Goal: Navigation & Orientation: Find specific page/section

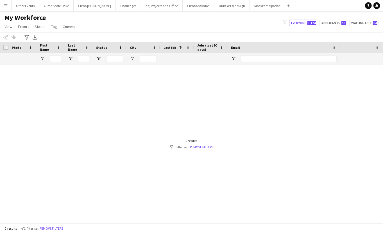
click at [6, 6] on app-icon "Menu" at bounding box center [5, 5] width 4 height 4
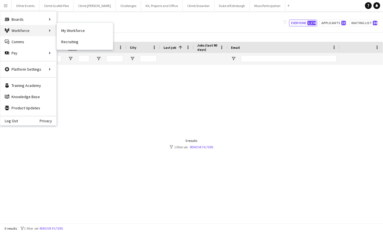
click at [30, 29] on div "Workforce Workforce" at bounding box center [28, 30] width 56 height 11
click at [71, 31] on link "My Workforce" at bounding box center [85, 30] width 56 height 11
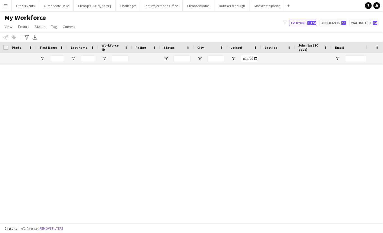
type input "**********"
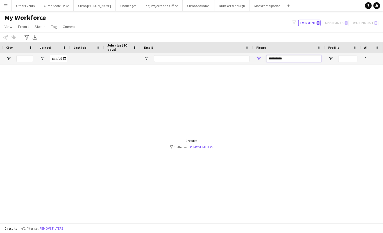
click at [286, 56] on input "**********" at bounding box center [293, 58] width 55 height 7
click at [287, 57] on input "**********" at bounding box center [293, 58] width 55 height 7
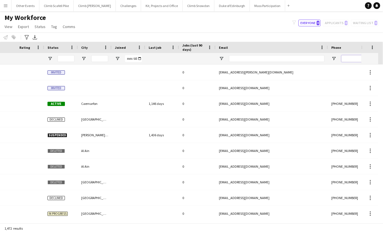
scroll to position [0, 29]
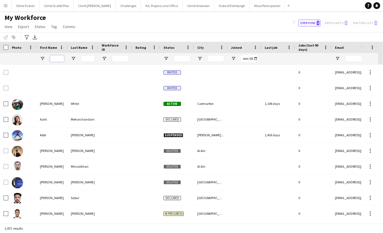
click at [55, 58] on input "First Name Filter Input" at bounding box center [57, 58] width 14 height 7
click at [126, 19] on div "My Workforce View Views Default view New view Update view Delete view Edit name…" at bounding box center [191, 22] width 383 height 19
click at [146, 8] on button "Kit, Projects and Office Close" at bounding box center [162, 5] width 42 height 11
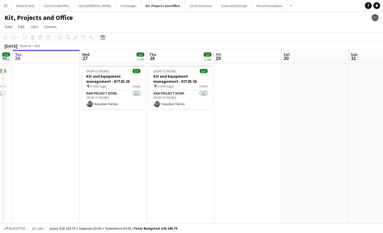
drag, startPoint x: 282, startPoint y: 137, endPoint x: 93, endPoint y: 140, distance: 188.8
click at [93, 140] on app-calendar-viewport "Sat 23 Sun 24 Mon 25 1/1 1 Job Tue 26 Wed 27 1/1 1 Job Thu 28 1/1 1 Job Fri 29 …" at bounding box center [191, 137] width 383 height 174
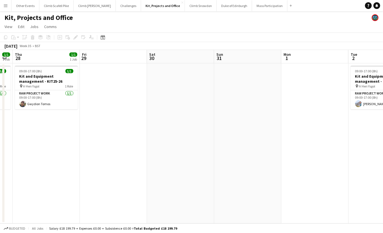
drag, startPoint x: 294, startPoint y: 147, endPoint x: 119, endPoint y: 158, distance: 174.8
click at [120, 158] on app-calendar-viewport "Mon 25 1/1 1 Job Tue 26 Wed 27 1/1 1 Job Thu 28 1/1 1 Job Fri 29 Sat 30 Sun 31 …" at bounding box center [191, 137] width 383 height 174
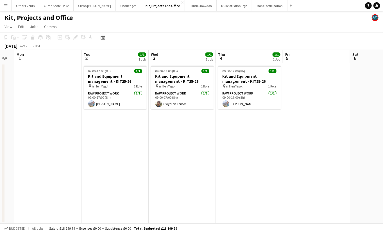
drag, startPoint x: 305, startPoint y: 153, endPoint x: 245, endPoint y: 154, distance: 59.8
click at [245, 154] on app-calendar-viewport "Fri 29 Sat 30 Sun 31 Mon 1 Tue 2 1/1 1 Job Wed 3 1/1 1 Job Thu 4 1/1 1 Job Fri …" at bounding box center [191, 137] width 383 height 174
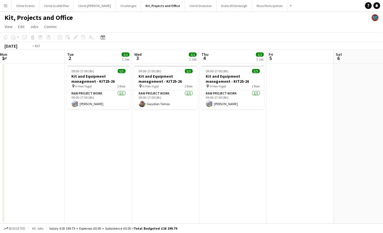
drag, startPoint x: 337, startPoint y: 154, endPoint x: 60, endPoint y: 165, distance: 277.2
click at [48, 165] on app-calendar-viewport "Fri 29 Sat 30 Sun 31 Mon 1 Tue 2 1/1 1 Job Wed 3 1/1 1 Job Thu 4 1/1 1 Job Fri …" at bounding box center [191, 137] width 383 height 174
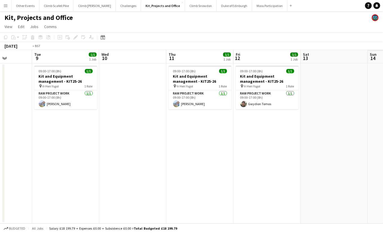
scroll to position [0, 226]
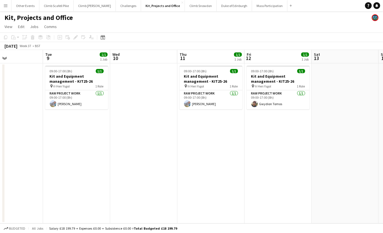
drag, startPoint x: 150, startPoint y: 153, endPoint x: 88, endPoint y: 157, distance: 62.5
click at [88, 157] on app-calendar-viewport "Fri 5 Sat 6 Sun 7 Mon 8 Tue 9 1/1 1 Job Wed 10 Thu 11 1/1 1 Job Fri 12 1/1 1 Jo…" at bounding box center [191, 137] width 383 height 174
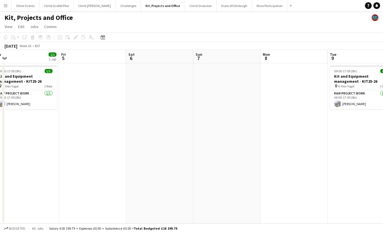
drag, startPoint x: 67, startPoint y: 158, endPoint x: 352, endPoint y: 141, distance: 285.1
click at [352, 141] on app-calendar-viewport "Tue 2 1/1 1 Job Wed 3 1/1 1 Job Thu 4 1/1 1 Job Fri 5 Sat 6 Sun 7 Mon 8 Tue 9 1…" at bounding box center [191, 137] width 383 height 174
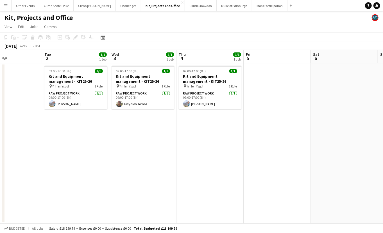
drag, startPoint x: 162, startPoint y: 155, endPoint x: 346, endPoint y: 148, distance: 184.7
click at [346, 148] on app-calendar-viewport "Sat 30 Sun 31 Mon 1 Tue 2 1/1 1 Job Wed 3 1/1 1 Job Thu 4 1/1 1 Job Fri 5 Sat 6…" at bounding box center [191, 137] width 383 height 174
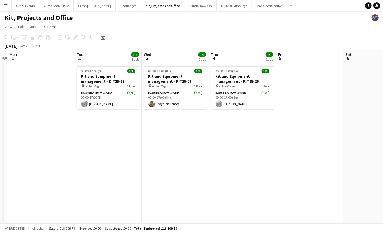
scroll to position [0, 118]
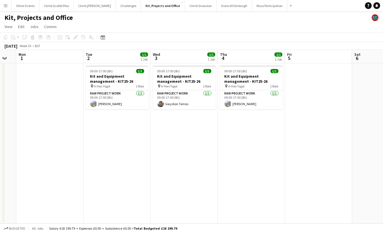
drag, startPoint x: 204, startPoint y: 148, endPoint x: 240, endPoint y: 145, distance: 36.1
click at [246, 149] on app-calendar-viewport "Sat 30 Sun 31 Mon 1 Tue 2 1/1 1 Job Wed 3 1/1 1 Job Thu 4 1/1 1 Job Fri 5 Sat 6…" at bounding box center [191, 137] width 383 height 174
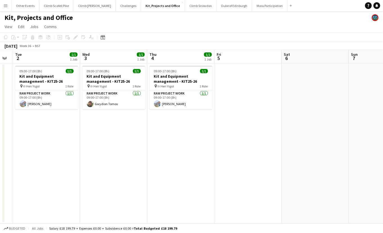
scroll to position [0, 192]
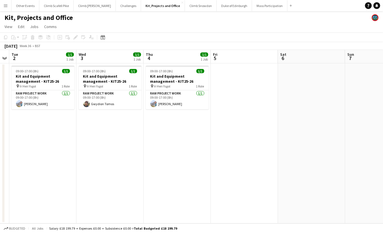
drag, startPoint x: 203, startPoint y: 150, endPoint x: 153, endPoint y: 159, distance: 51.3
click at [153, 159] on app-calendar-viewport "Sat 30 Sun 31 Mon 1 Tue 2 1/1 1 Job Wed 3 1/1 1 Job Thu 4 1/1 1 Job Fri 5 Sat 6…" at bounding box center [191, 137] width 383 height 174
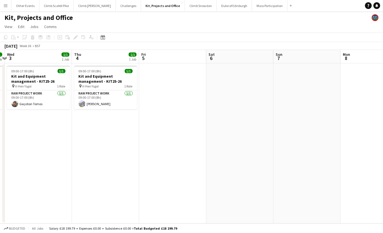
drag, startPoint x: 350, startPoint y: 160, endPoint x: 306, endPoint y: 168, distance: 44.5
click at [217, 172] on app-calendar-viewport "Sun 31 Mon 1 Tue 2 1/1 1 Job Wed 3 1/1 1 Job Thu 4 1/1 1 Job Fri 5 Sat 6 Sun 7 …" at bounding box center [191, 137] width 383 height 174
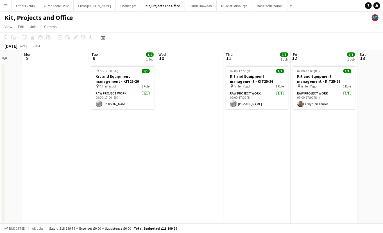
drag, startPoint x: 319, startPoint y: 166, endPoint x: 129, endPoint y: 170, distance: 190.2
click at [129, 170] on app-calendar-viewport "Thu 4 1/1 1 Job Fri 5 Sat 6 Sun 7 Mon 8 Tue 9 1/1 1 Job Wed 10 Thu 11 1/1 1 Job…" at bounding box center [191, 137] width 383 height 174
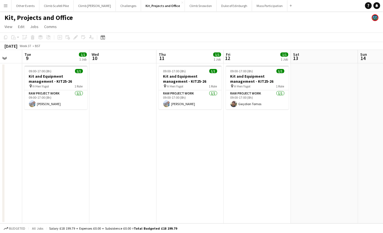
drag, startPoint x: 290, startPoint y: 168, endPoint x: 201, endPoint y: 169, distance: 89.0
click at [201, 169] on app-calendar-viewport "Sat 6 Sun 7 Mon 8 Tue 9 1/1 1 Job Wed 10 Thu 11 1/1 1 Job Fri 12 1/1 1 Job Sat …" at bounding box center [191, 137] width 383 height 174
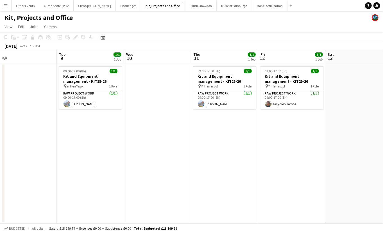
scroll to position [0, 142]
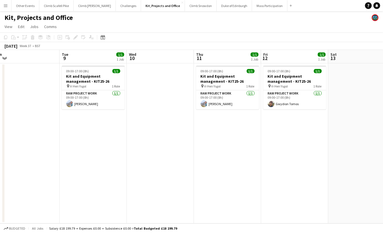
drag, startPoint x: 179, startPoint y: 159, endPoint x: 217, endPoint y: 160, distance: 37.4
click at [217, 160] on app-calendar-viewport "Sat 6 Sun 7 Mon 8 Tue 9 1/1 1 Job Wed 10 Thu 11 1/1 1 Job Fri 12 1/1 1 Job Sat …" at bounding box center [191, 137] width 383 height 174
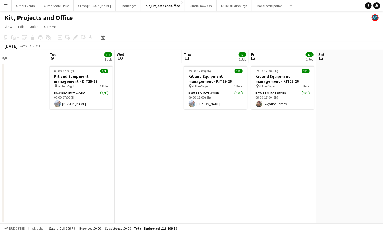
drag, startPoint x: 280, startPoint y: 159, endPoint x: 266, endPoint y: 167, distance: 16.0
click at [268, 167] on app-calendar-viewport "Sat 6 Sun 7 Mon 8 Tue 9 1/1 1 Job Wed 10 Thu 11 1/1 1 Job Fri 12 1/1 1 Job Sat …" at bounding box center [191, 137] width 383 height 174
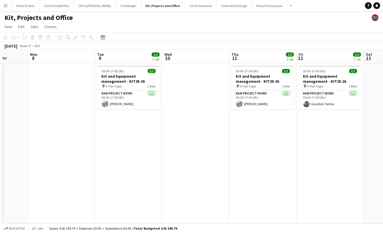
scroll to position [0, 173]
drag, startPoint x: 138, startPoint y: 156, endPoint x: 187, endPoint y: 159, distance: 49.0
click at [187, 159] on app-calendar-viewport "Fri 5 Sat 6 Sun 7 Mon 8 Tue 9 1/1 1 Job Wed 10 Thu 11 1/1 1 Job Fri 12 1/1 1 Jo…" at bounding box center [191, 137] width 383 height 174
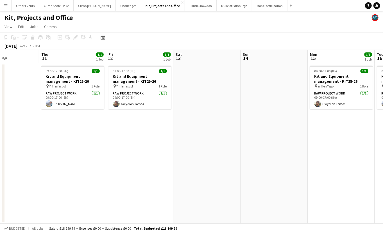
drag, startPoint x: 326, startPoint y: 180, endPoint x: 135, endPoint y: 190, distance: 190.4
click at [135, 190] on app-calendar-viewport "Sun 7 Mon 8 Tue 9 1/1 1 Job Wed 10 Thu 11 1/1 1 Job Fri 12 1/1 1 Job Sat 13 Sun…" at bounding box center [191, 137] width 383 height 174
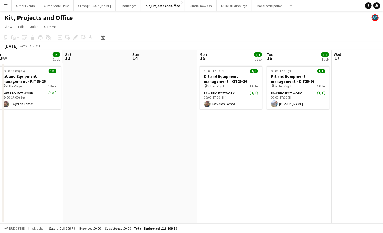
drag, startPoint x: 274, startPoint y: 172, endPoint x: 169, endPoint y: 183, distance: 105.1
click at [169, 183] on app-calendar-viewport "Tue 9 1/1 1 Job Wed 10 Thu 11 1/1 1 Job Fri 12 1/1 1 Job Sat 13 Sun 14 Mon 15 1…" at bounding box center [191, 137] width 383 height 174
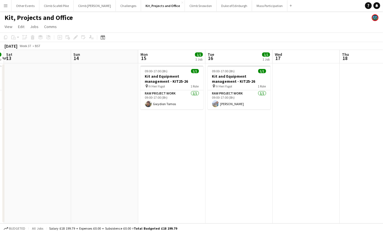
drag, startPoint x: 290, startPoint y: 173, endPoint x: 231, endPoint y: 177, distance: 59.1
click at [231, 177] on app-calendar-viewport "Wed 10 Thu 11 1/1 1 Job Fri 12 1/1 1 Job Sat 13 Sun 14 Mon 15 1/1 1 Job Tue 16 …" at bounding box center [191, 137] width 383 height 174
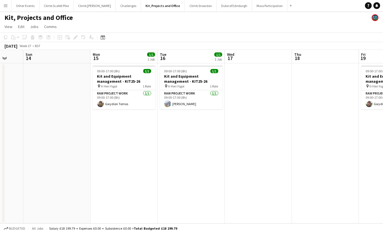
scroll to position [0, 246]
drag, startPoint x: 260, startPoint y: 169, endPoint x: 211, endPoint y: 175, distance: 48.7
click at [211, 175] on app-calendar-viewport "Wed 10 Thu 11 1/1 1 Job Fri 12 1/1 1 Job Sat 13 Sun 14 Mon 15 1/1 1 Job Tue 16 …" at bounding box center [191, 137] width 383 height 174
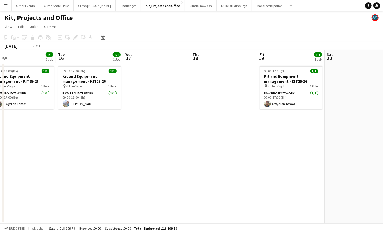
drag, startPoint x: 343, startPoint y: 154, endPoint x: 310, endPoint y: 167, distance: 35.6
click at [310, 167] on app-calendar-viewport "Sat 13 Sun 14 Mon 15 1/1 1 Job Tue 16 1/1 1 Job Wed 17 Thu 18 Fri 19 1/1 1 Job …" at bounding box center [191, 137] width 383 height 174
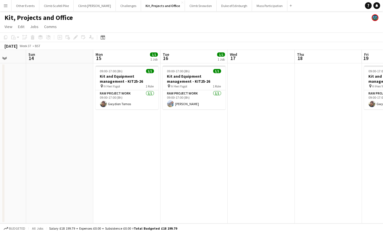
scroll to position [0, 156]
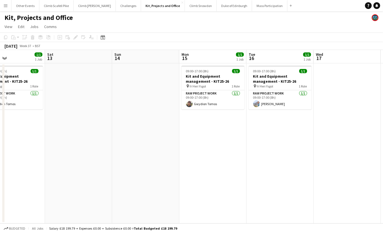
drag, startPoint x: 215, startPoint y: 178, endPoint x: 269, endPoint y: 174, distance: 53.5
click at [269, 174] on app-calendar-viewport "Wed 10 Thu 11 1/1 1 Job Fri 12 1/1 1 Job Sat 13 Sun 14 Mon 15 1/1 1 Job Tue 16 …" at bounding box center [191, 137] width 383 height 174
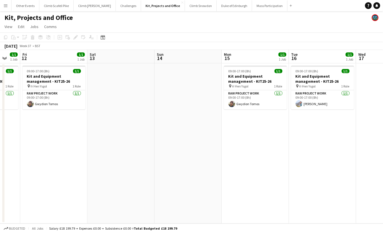
drag, startPoint x: 249, startPoint y: 175, endPoint x: 320, endPoint y: 154, distance: 73.4
click at [320, 154] on app-calendar-viewport "Wed 10 Thu 11 1/1 1 Job Fri 12 1/1 1 Job Sat 13 Sun 14 Mon 15 1/1 1 Job Tue 16 …" at bounding box center [191, 137] width 383 height 174
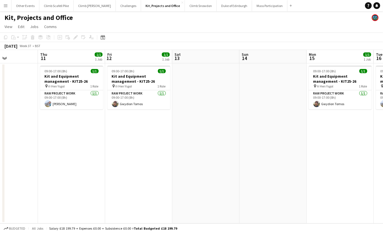
drag, startPoint x: 192, startPoint y: 157, endPoint x: 344, endPoint y: 145, distance: 152.7
click at [344, 145] on app-calendar-viewport "Mon 8 Tue 9 1/1 1 Job Wed 10 Thu 11 1/1 1 Job Fri 12 1/1 1 Job Sat 13 Sun 14 Mo…" at bounding box center [191, 137] width 383 height 174
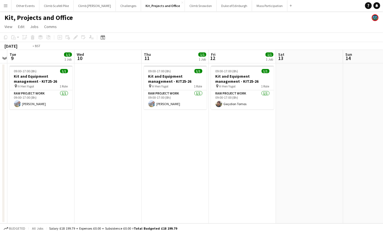
scroll to position [0, 141]
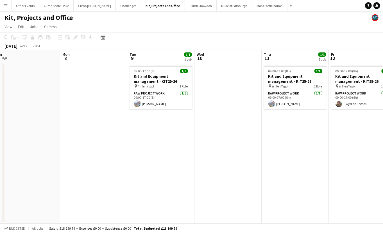
drag, startPoint x: 199, startPoint y: 157, endPoint x: 353, endPoint y: 142, distance: 154.1
click at [353, 142] on app-calendar-viewport "Fri 5 Sat 6 Sun 7 Mon 8 Tue 9 1/1 1 Job Wed 10 Thu 11 1/1 1 Job Fri 12 1/1 1 Jo…" at bounding box center [191, 137] width 383 height 174
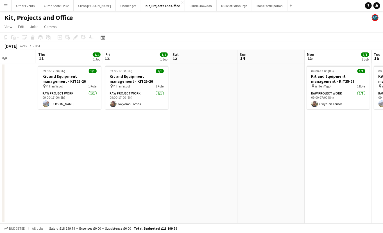
drag, startPoint x: 291, startPoint y: 161, endPoint x: 170, endPoint y: 175, distance: 122.5
click at [65, 196] on app-calendar-viewport "Sun 7 Mon 8 Tue 9 1/1 1 Job Wed 10 Thu 11 1/1 1 Job Fri 12 1/1 1 Job Sat 13 Sun…" at bounding box center [191, 137] width 383 height 174
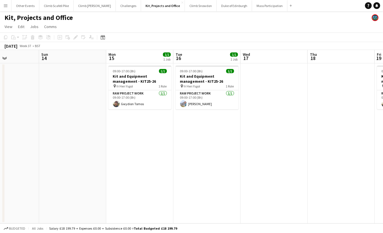
drag, startPoint x: 153, startPoint y: 180, endPoint x: 104, endPoint y: 187, distance: 49.9
click at [100, 188] on app-calendar-viewport "Wed 10 Thu 11 1/1 1 Job Fri 12 1/1 1 Job Sat 13 Sun 14 Mon 15 1/1 1 Job Tue 16 …" at bounding box center [191, 137] width 383 height 174
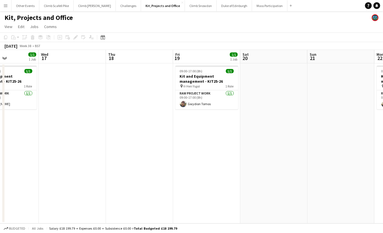
drag, startPoint x: 303, startPoint y: 156, endPoint x: 36, endPoint y: 177, distance: 267.7
click at [33, 179] on app-calendar-viewport "Sat 13 Sun 14 Mon 15 1/1 1 Job Tue 16 1/1 1 Job Wed 17 Thu 18 Fri 19 1/1 1 Job …" at bounding box center [191, 137] width 383 height 174
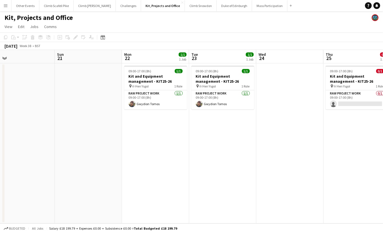
drag, startPoint x: 294, startPoint y: 143, endPoint x: 111, endPoint y: 161, distance: 184.3
click at [111, 161] on app-calendar-viewport "Wed 17 Thu 18 Fri 19 1/1 1 Job Sat 20 Sun 21 Mon 22 1/1 1 Job Tue 23 1/1 1 Job …" at bounding box center [191, 137] width 383 height 174
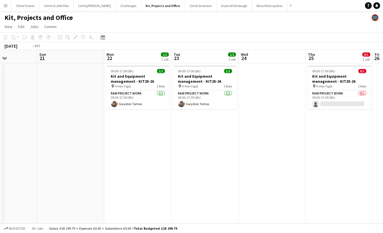
scroll to position [0, 224]
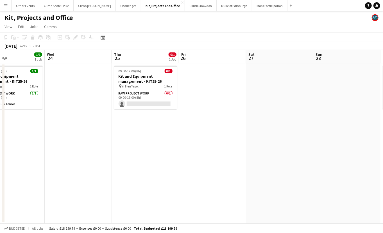
drag, startPoint x: 173, startPoint y: 154, endPoint x: 139, endPoint y: 159, distance: 34.6
click at [139, 159] on app-calendar-viewport "Sat 20 Sun 21 Mon 22 1/1 1 Job Tue 23 1/1 1 Job Wed 24 Thu 25 0/1 1 Job Fri 26 …" at bounding box center [191, 137] width 383 height 174
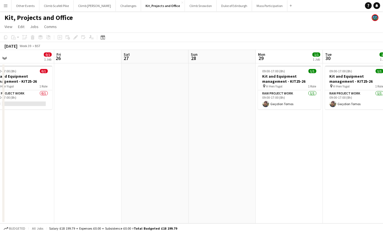
drag, startPoint x: 285, startPoint y: 161, endPoint x: 298, endPoint y: 168, distance: 15.1
click at [298, 168] on app-calendar-viewport "Tue 23 1/1 1 Job Wed 24 Thu 25 0/1 1 Job Fri 26 Sat 27 Sun 28 Mon 29 1/1 1 Job …" at bounding box center [191, 137] width 383 height 174
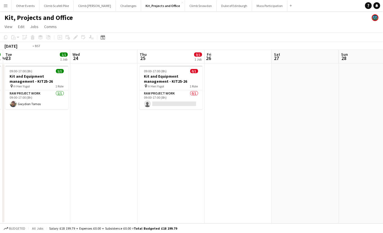
drag, startPoint x: 104, startPoint y: 184, endPoint x: 307, endPoint y: 165, distance: 203.7
click at [310, 167] on app-calendar-viewport "Sun 21 Mon 22 1/1 1 Job Tue 23 1/1 1 Job Wed 24 Thu 25 0/1 1 Job Fri 26 Sat 27 …" at bounding box center [191, 137] width 383 height 174
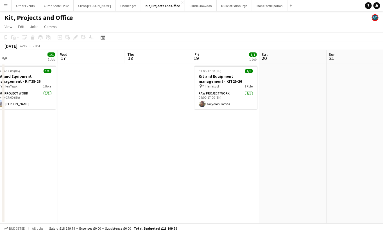
drag, startPoint x: 285, startPoint y: 165, endPoint x: 355, endPoint y: 147, distance: 72.6
click at [376, 149] on app-calendar-viewport "Sun 14 Mon 15 1/1 1 Job Tue 16 1/1 1 Job Wed 17 Thu 18 Fri 19 1/1 1 Job Sat 20 …" at bounding box center [191, 137] width 383 height 174
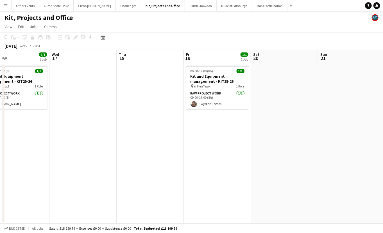
drag, startPoint x: 138, startPoint y: 169, endPoint x: 69, endPoint y: 175, distance: 69.7
click at [69, 176] on app-calendar-viewport "Sun 14 Mon 15 1/1 1 Job Tue 16 1/1 1 Job Wed 17 Thu 18 Fri 19 1/1 1 Job Sat 20 …" at bounding box center [191, 137] width 383 height 174
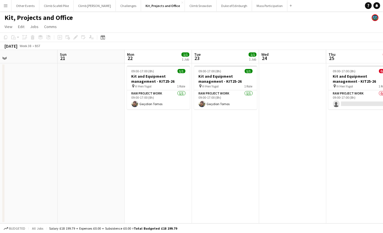
drag, startPoint x: 267, startPoint y: 149, endPoint x: 138, endPoint y: 164, distance: 129.8
click at [138, 164] on app-calendar-viewport "Wed 17 Thu 18 Fri 19 1/1 1 Job Sat 20 Sun 21 Mon 22 1/1 1 Job Tue 23 1/1 1 Job …" at bounding box center [191, 137] width 383 height 174
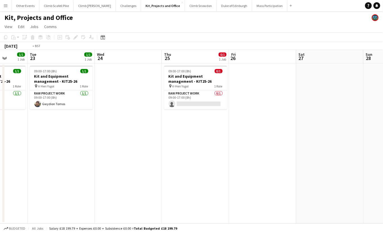
drag, startPoint x: 312, startPoint y: 162, endPoint x: 349, endPoint y: 157, distance: 36.5
click at [354, 159] on app-calendar-viewport "Sat 20 Sun 21 Mon 22 1/1 1 Job Tue 23 1/1 1 Job Wed 24 Thu 25 0/1 1 Job Fri 26 …" at bounding box center [191, 137] width 383 height 174
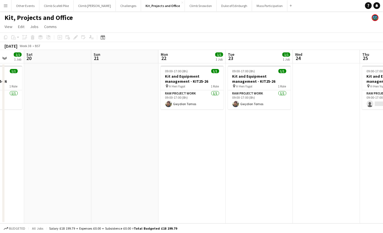
drag, startPoint x: 198, startPoint y: 166, endPoint x: 330, endPoint y: 152, distance: 133.0
click at [330, 152] on app-calendar-viewport "Wed 17 Thu 18 Fri 19 1/1 1 Job Sat 20 Sun 21 Mon 22 1/1 1 Job Tue 23 1/1 1 Job …" at bounding box center [191, 137] width 383 height 174
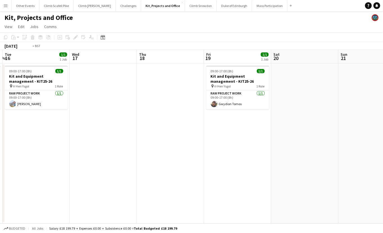
drag, startPoint x: 125, startPoint y: 165, endPoint x: 292, endPoint y: 146, distance: 167.4
click at [306, 148] on app-calendar-viewport "Sun 14 Mon 15 1/1 1 Job Tue 16 1/1 1 Job Wed 17 Thu 18 Fri 19 1/1 1 Job Sat 20 …" at bounding box center [191, 137] width 383 height 174
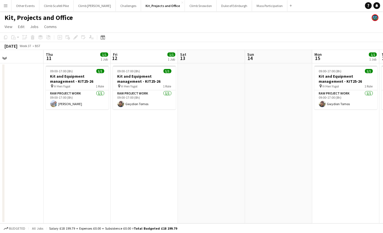
drag, startPoint x: 131, startPoint y: 162, endPoint x: 360, endPoint y: 134, distance: 231.2
click at [373, 136] on app-calendar-viewport "Mon 8 Tue 9 1/1 1 Job Wed 10 Thu 11 1/1 1 Job Fri 12 1/1 1 Job Sat 13 Sun 14 Mo…" at bounding box center [191, 137] width 383 height 174
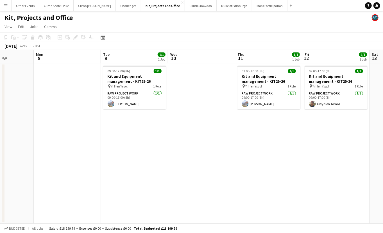
drag, startPoint x: 189, startPoint y: 146, endPoint x: 238, endPoint y: 141, distance: 49.4
click at [322, 136] on app-calendar-viewport "Fri 5 Sat 6 Sun 7 Mon 8 Tue 9 1/1 1 Job Wed 10 Thu 11 1/1 1 Job Fri 12 1/1 1 Jo…" at bounding box center [191, 137] width 383 height 174
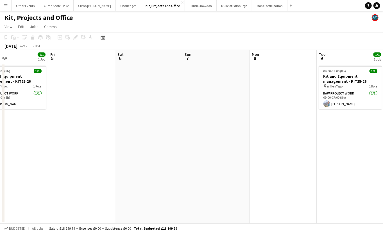
drag, startPoint x: 249, startPoint y: 138, endPoint x: 332, endPoint y: 131, distance: 82.6
click at [332, 131] on app-calendar-viewport "Tue 2 1/1 1 Job Wed 3 1/1 1 Job Thu 4 1/1 1 Job Fri 5 Sat 6 Sun 7 Mon 8 Tue 9 1…" at bounding box center [191, 137] width 383 height 174
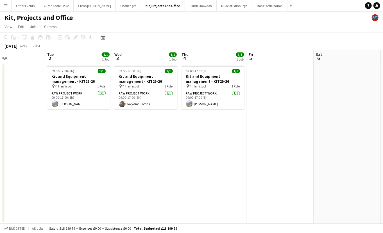
drag, startPoint x: 135, startPoint y: 152, endPoint x: 330, endPoint y: 132, distance: 195.7
click at [333, 133] on app-calendar-viewport "Sat 30 Sun 31 Mon 1 Tue 2 1/1 1 Job Wed 3 1/1 1 Job Thu 4 1/1 1 Job Fri 5 Sat 6…" at bounding box center [191, 137] width 383 height 174
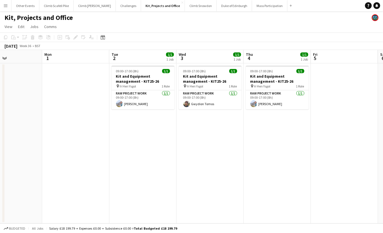
scroll to position [0, 190]
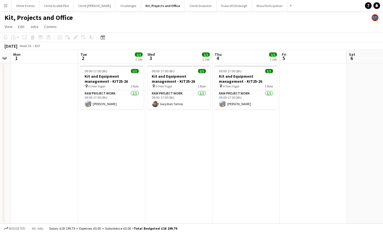
drag, startPoint x: 140, startPoint y: 154, endPoint x: 106, endPoint y: 164, distance: 35.5
click at [106, 164] on app-calendar-viewport "Fri 29 Sat 30 Sun 31 Mon 1 Tue 2 1/1 1 Job Wed 3 1/1 1 Job Thu 4 1/1 1 Job Fri …" at bounding box center [191, 137] width 383 height 174
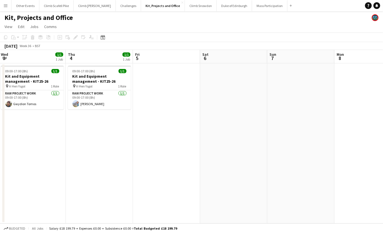
drag, startPoint x: 342, startPoint y: 139, endPoint x: 61, endPoint y: 163, distance: 282.5
click at [60, 164] on app-calendar-viewport "Sun 31 Mon 1 Tue 2 1/1 1 Job Wed 3 1/1 1 Job Thu 4 1/1 1 Job Fri 5 Sat 6 Sun 7 …" at bounding box center [191, 137] width 383 height 174
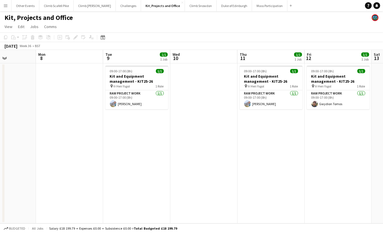
scroll to position [0, 233]
drag, startPoint x: 316, startPoint y: 149, endPoint x: 220, endPoint y: 152, distance: 96.7
click at [220, 152] on app-calendar-viewport "Thu 4 1/1 1 Job Fri 5 Sat 6 Sun 7 Mon 8 Tue 9 1/1 1 Job Wed 10 Thu 11 1/1 1 Job…" at bounding box center [191, 137] width 383 height 174
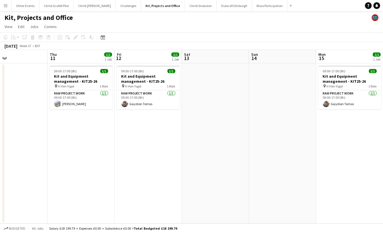
drag, startPoint x: 310, startPoint y: 183, endPoint x: 225, endPoint y: 166, distance: 86.4
click at [69, 221] on app-calendar-viewport "Mon 8 Tue 9 1/1 1 Job Wed 10 Thu 11 1/1 1 Job Fri 12 1/1 1 Job Sat 13 Sun 14 Mo…" at bounding box center [191, 137] width 383 height 174
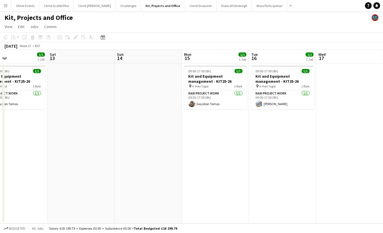
scroll to position [0, 139]
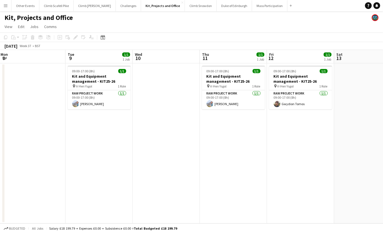
drag
click at [353, 119] on app-calendar-viewport "Sat 6 Sun 7 Mon 8 Tue 9 1/1 1 Job Wed 10 Thu 11 1/1 1 Job Fri 12 1/1 1 Job Sat …" at bounding box center [191, 137] width 383 height 174
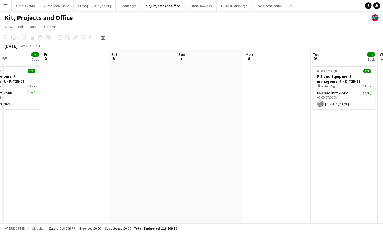
click at [367, 144] on app-calendar-viewport "Tue 2 1/1 1 Job Wed 3 1/1 1 Job Thu 4 1/1 1 Job Fri 5 Sat 6 Sun 7 Mon 8 Tue 9 1…" at bounding box center [191, 137] width 383 height 174
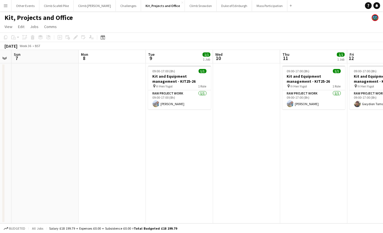
click at [144, 169] on app-calendar-viewport "Thu 4 1/1 1 Job Fri 5 Sat 6 Sun 7 Mon 8 Tue 9 1/1 1 Job Wed 10 Thu 11 1/1 1 Job…" at bounding box center [191, 137] width 383 height 174
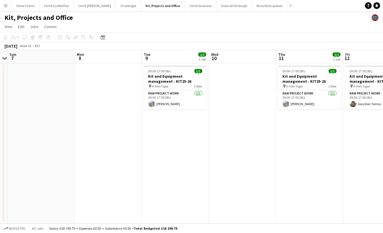
scroll to position [0, 200]
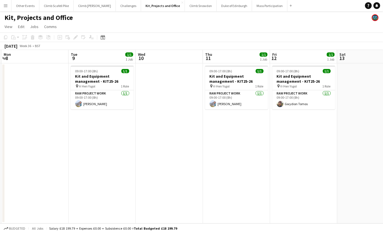
click at [260, 173] on app-calendar-viewport "Fri 5 Sat 6 Sun 7 Mon 8 Tue 9 1/1 1 Job Wed 10 Thu 11 1/1 1 Job Fri 12 1/1 1 Jo…" at bounding box center [191, 137] width 383 height 174
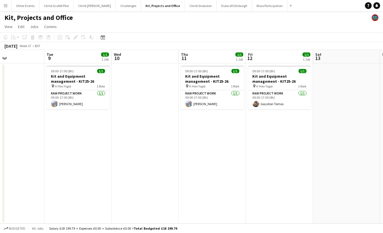
scroll to position [0, 227]
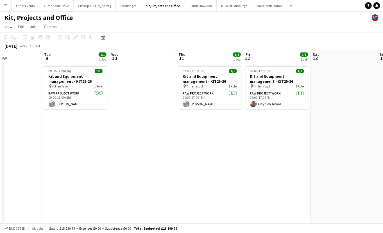
drag, startPoint x: 275, startPoint y: 159, endPoint x: 249, endPoint y: 161, distance: 25.6
click at [249, 161] on app-calendar-viewport "Fri 5 Sat 6 Sun 7 Mon 8 Tue 9 1/1 1 Job Wed 10 Thu 11 1/1 1 Job Fri 12 1/1 1 Jo…" at bounding box center [191, 137] width 383 height 174
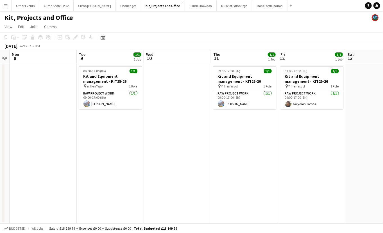
scroll to position [0, 209]
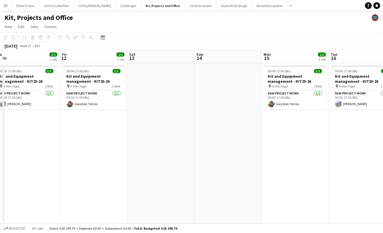
drag, startPoint x: 296, startPoint y: 157, endPoint x: 340, endPoint y: 142, distance: 46.4
click at [114, 186] on app-calendar-viewport "Mon 8 Tue 9 1/1 1 Job Wed 10 Thu 11 1/1 1 Job Fri 12 1/1 1 Job Sat 13 Sun 14 Mo…" at bounding box center [191, 137] width 383 height 174
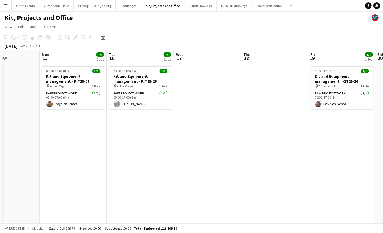
drag, startPoint x: 99, startPoint y: 158, endPoint x: 81, endPoint y: 161, distance: 18.7
click at [81, 161] on app-calendar-viewport "Thu 11 1/1 1 Job Fri 12 1/1 1 Job Sat 13 Sun 14 Mon 15 1/1 1 Job Tue 16 1/1 1 J…" at bounding box center [191, 137] width 383 height 174
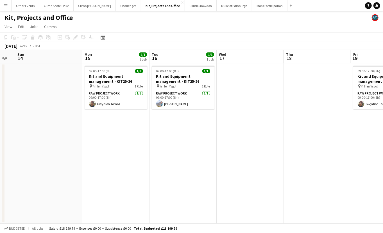
scroll to position [0, 199]
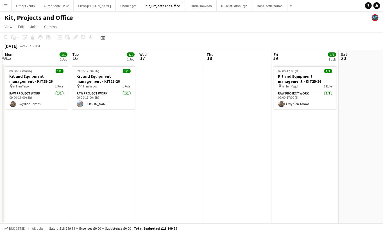
drag, startPoint x: 217, startPoint y: 158, endPoint x: 187, endPoint y: 162, distance: 30.3
click at [187, 162] on app-calendar-viewport "Fri 12 1/1 1 Job Sat 13 Sun 14 Mon 15 1/1 1 Job Tue 16 1/1 1 Job Wed 17 Thu 18 …" at bounding box center [191, 137] width 383 height 174
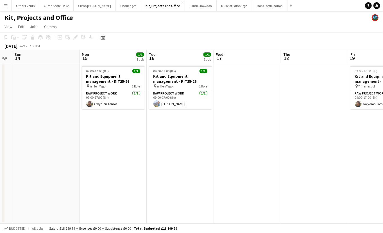
scroll to position [0, 121]
drag, startPoint x: 116, startPoint y: 167, endPoint x: 194, endPoint y: 160, distance: 78.4
click at [194, 160] on app-calendar-viewport "Fri 12 1/1 1 Job Sat 13 Sun 14 Mon 15 1/1 1 Job Tue 16 1/1 1 Job Wed 17 Thu 18 …" at bounding box center [191, 137] width 383 height 174
